Goal: Information Seeking & Learning: Learn about a topic

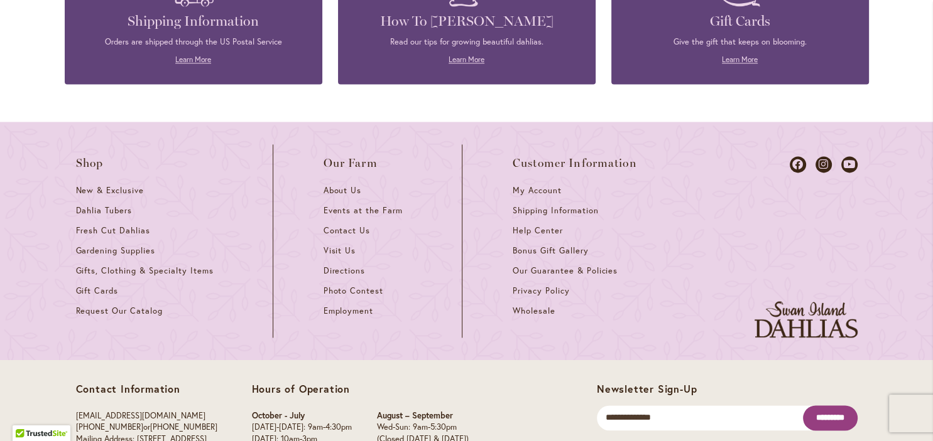
scroll to position [1803, 0]
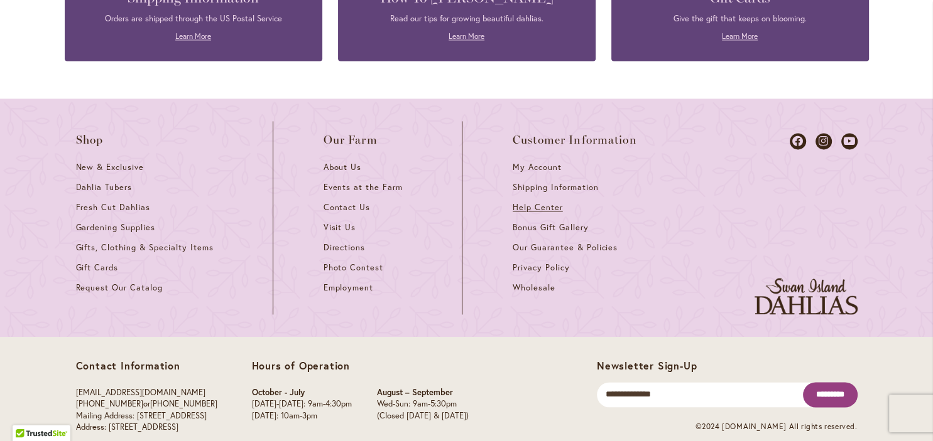
click at [546, 202] on span "Help Center" at bounding box center [537, 207] width 50 height 11
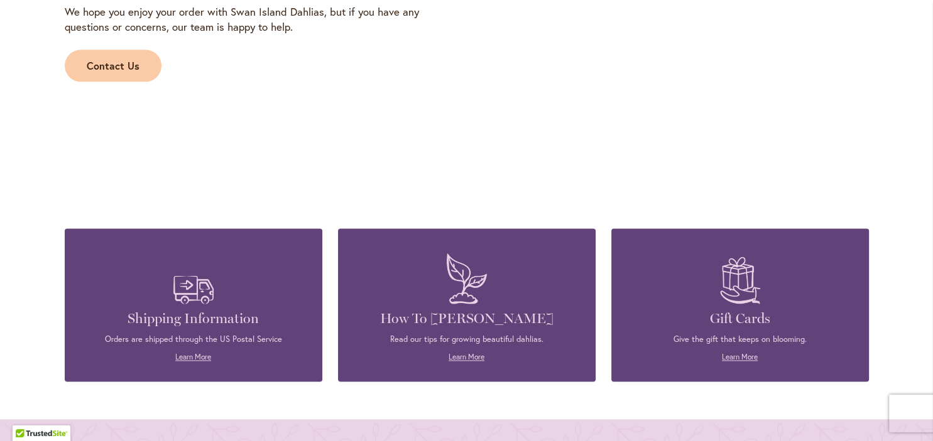
scroll to position [1606, 0]
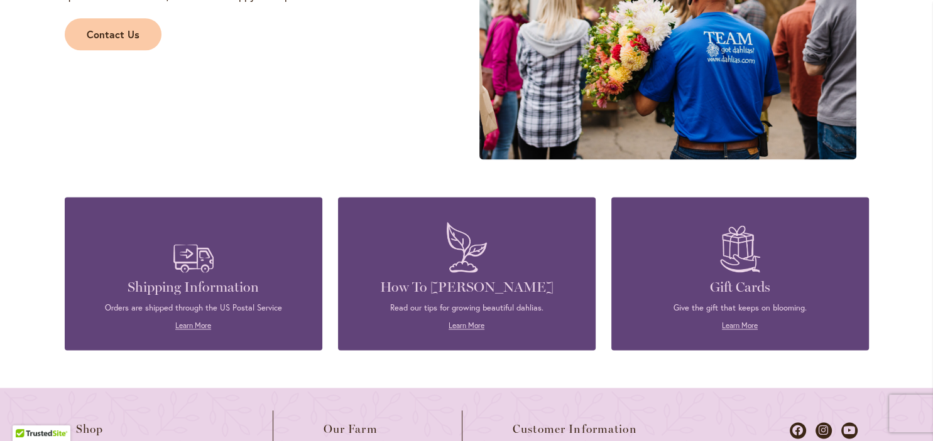
click at [473, 310] on p "Read our tips for growing beautiful dahlias." at bounding box center [467, 308] width 220 height 11
click at [460, 331] on p "Learn More" at bounding box center [467, 325] width 220 height 11
click at [463, 320] on p "Learn More" at bounding box center [467, 325] width 220 height 11
click at [468, 323] on link "Learn More" at bounding box center [466, 325] width 36 height 9
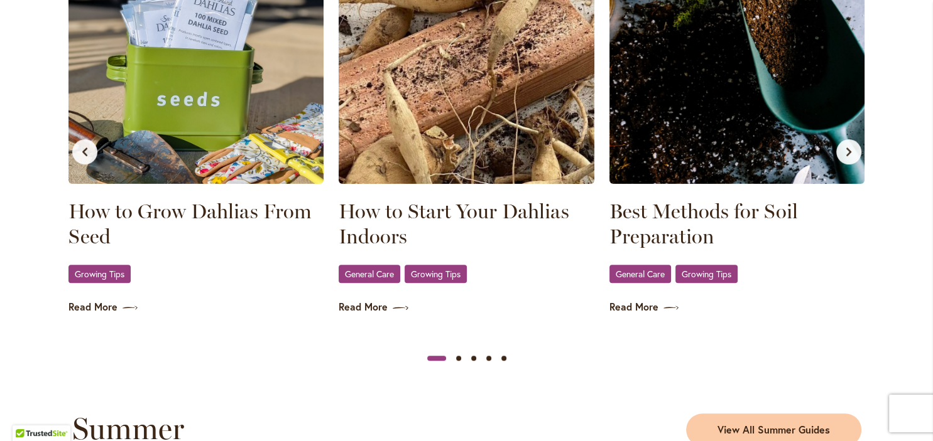
scroll to position [846, 0]
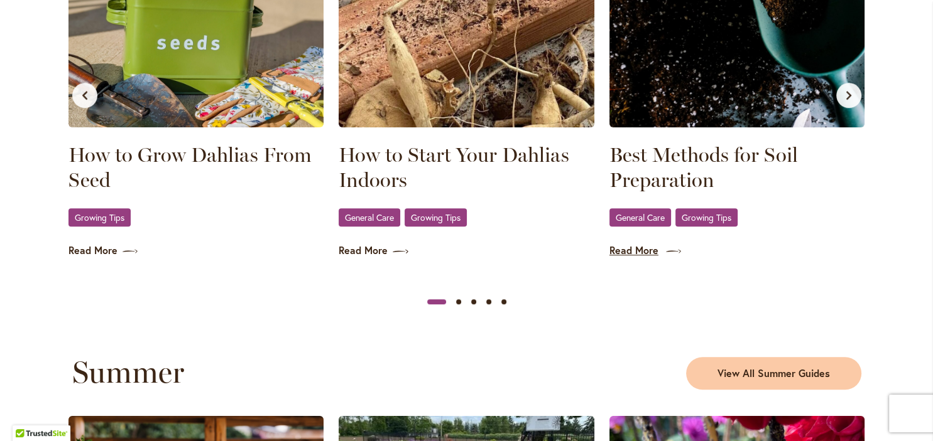
click at [647, 251] on link "Read More" at bounding box center [737, 251] width 256 height 14
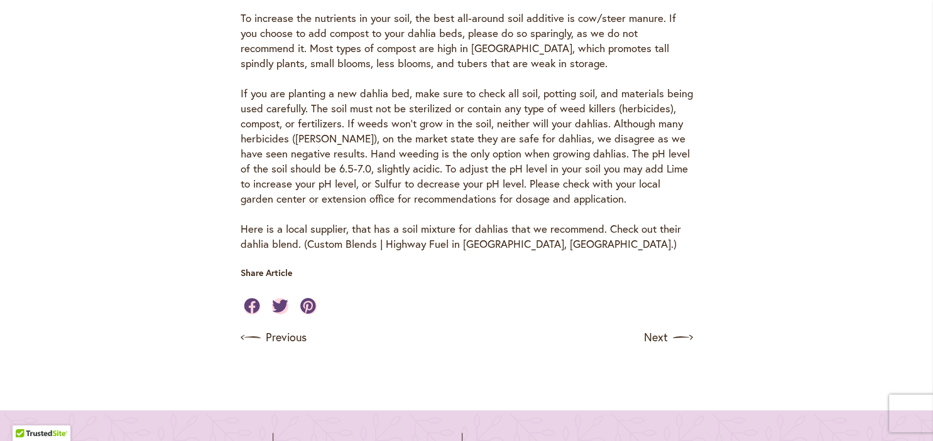
scroll to position [657, 0]
